Goal: Transaction & Acquisition: Purchase product/service

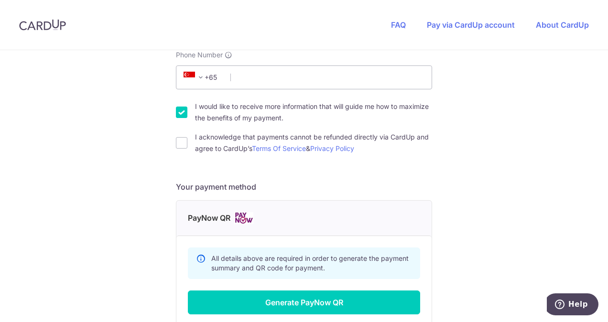
scroll to position [236, 0]
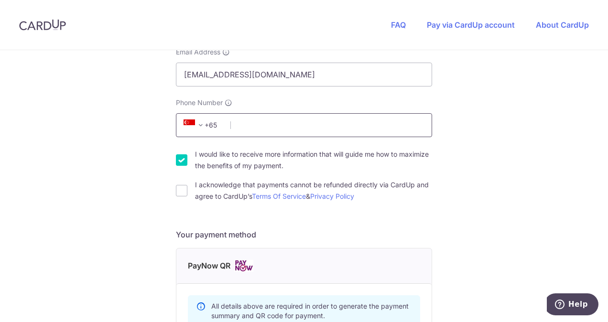
click at [242, 121] on input "Phone Number" at bounding box center [304, 125] width 256 height 24
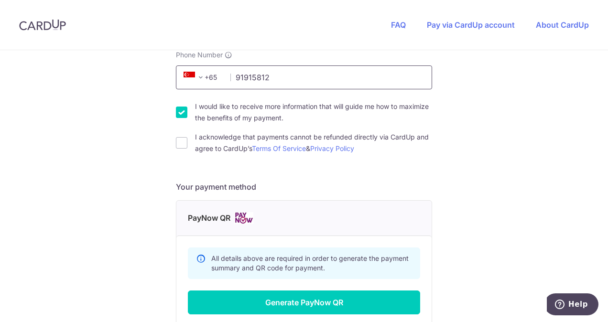
scroll to position [332, 0]
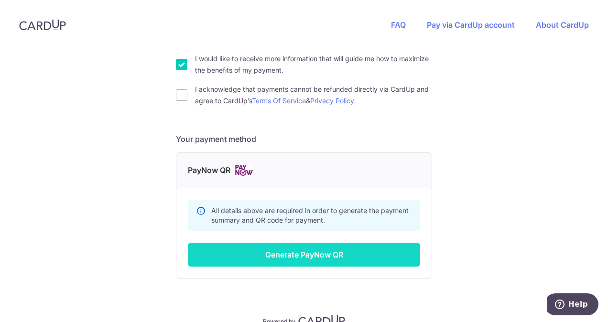
type input "91915812"
click at [339, 248] on button "Generate PayNow QR" at bounding box center [304, 255] width 232 height 24
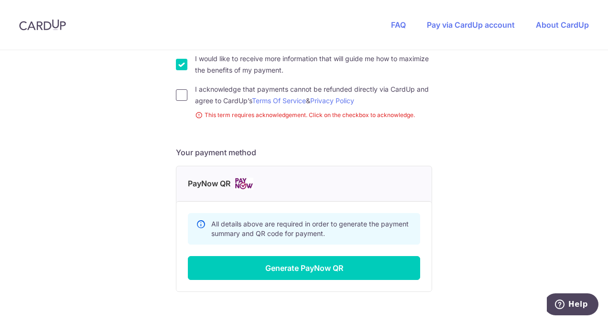
click at [177, 94] on input "I acknowledge that payments cannot be refunded directly via CardUp and agree to…" at bounding box center [181, 94] width 11 height 11
checkbox input "true"
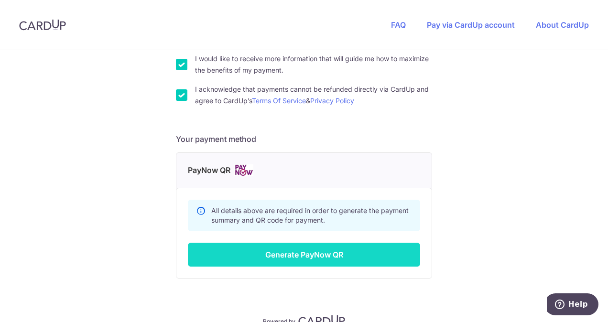
click at [334, 248] on button "Generate PayNow QR" at bounding box center [304, 255] width 232 height 24
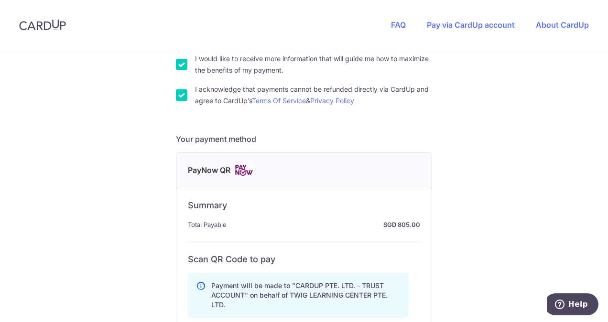
scroll to position [475, 0]
